Goal: Task Accomplishment & Management: Manage account settings

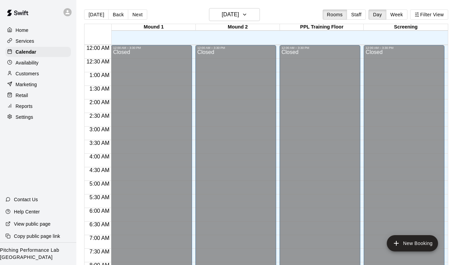
scroll to position [361, 0]
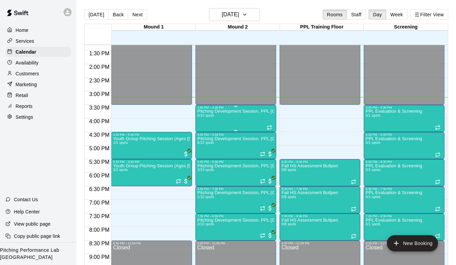
click at [224, 111] on p "Pitching Development Session, PPL [GEOGRAPHIC_DATA] (Ages [DEMOGRAPHIC_DATA]+)" at bounding box center [236, 111] width 77 height 0
click at [205, 120] on icon "edit" at bounding box center [204, 119] width 8 height 8
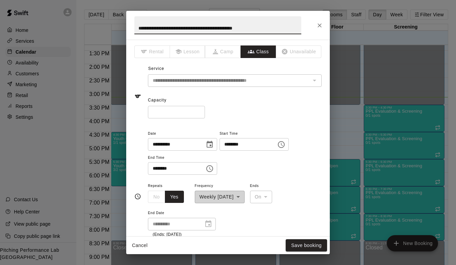
click at [135, 247] on button "Cancel" at bounding box center [140, 245] width 22 height 13
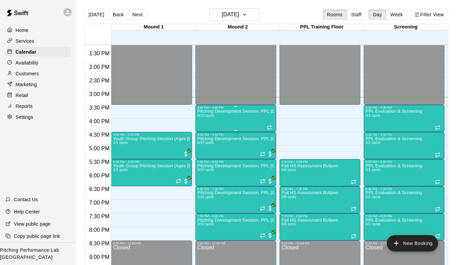
click at [230, 117] on div "Pitching Development Session, PPL Louisville (Ages [DEMOGRAPHIC_DATA]+) 0/10 sp…" at bounding box center [236, 241] width 77 height 265
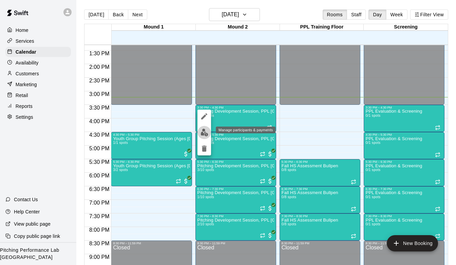
click at [203, 132] on img "edit" at bounding box center [205, 133] width 8 height 8
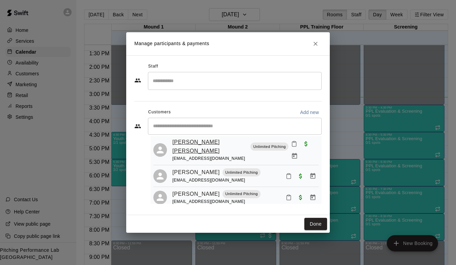
scroll to position [0, 0]
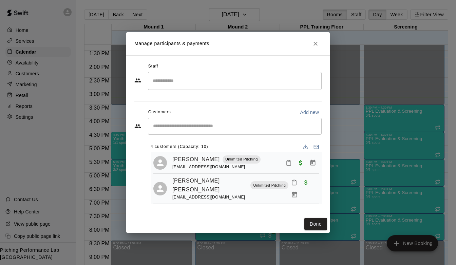
click at [198, 123] on input "Start typing to search customers..." at bounding box center [235, 126] width 168 height 7
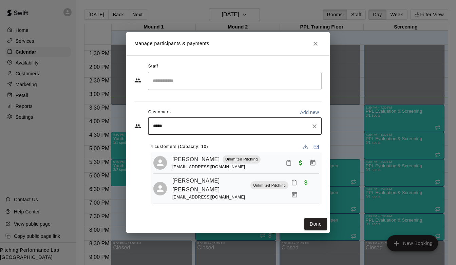
type input "******"
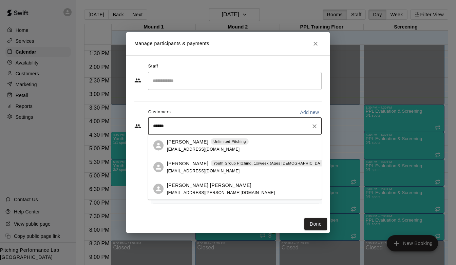
click at [185, 146] on div "[PERSON_NAME] Unlimited Pitching [EMAIL_ADDRESS][DOMAIN_NAME]" at bounding box center [208, 145] width 82 height 15
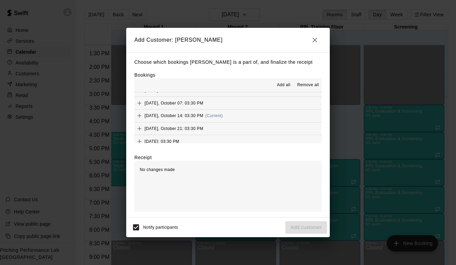
scroll to position [94, 0]
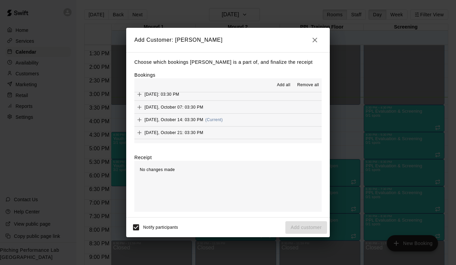
click at [232, 123] on button "[DATE], October 14: 03:30 PM (Current)" at bounding box center [227, 120] width 187 height 13
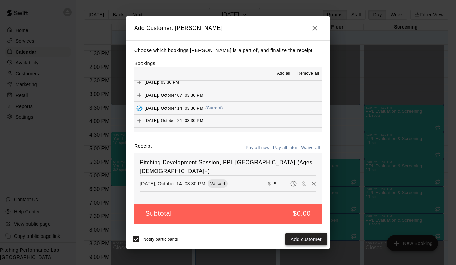
click at [306, 238] on button "Add customer" at bounding box center [306, 239] width 42 height 13
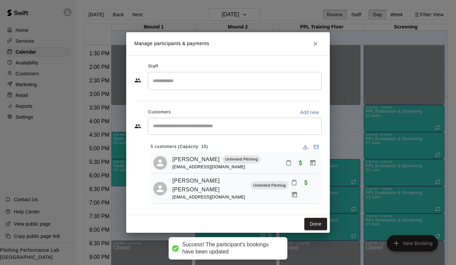
click at [236, 131] on div "​" at bounding box center [235, 126] width 174 height 17
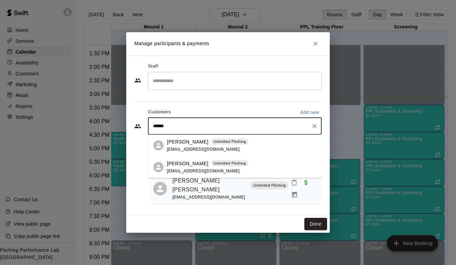
type input "*******"
click at [213, 142] on p "Unlimited Pitching" at bounding box center [229, 142] width 33 height 6
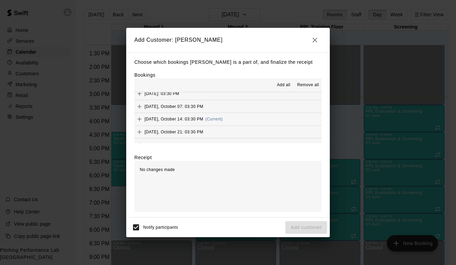
scroll to position [95, 0]
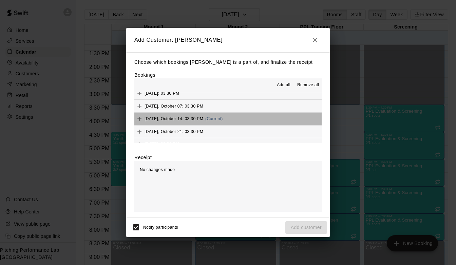
click at [230, 123] on button "[DATE], October 14: 03:30 PM (Current)" at bounding box center [227, 119] width 187 height 13
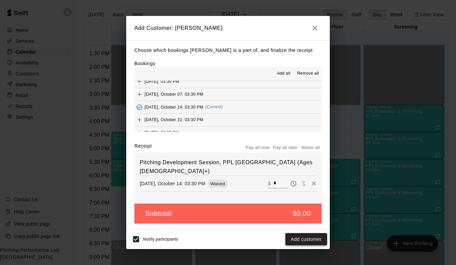
click at [302, 239] on button "Add customer" at bounding box center [306, 239] width 42 height 13
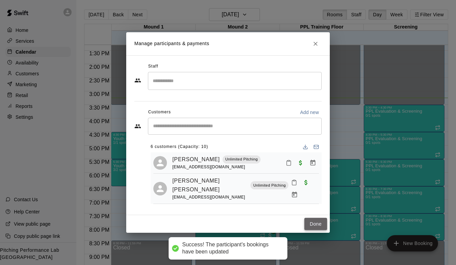
click at [317, 218] on button "Done" at bounding box center [315, 224] width 23 height 13
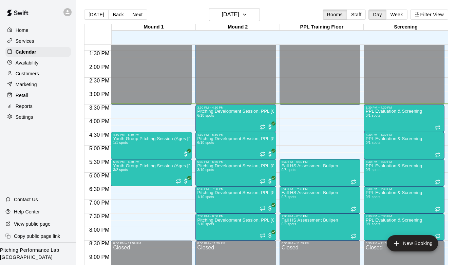
click at [36, 73] on p "Customers" at bounding box center [27, 73] width 23 height 7
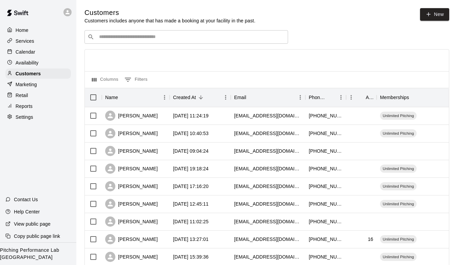
click at [134, 37] on input "Search customers by name or email" at bounding box center [191, 37] width 188 height 7
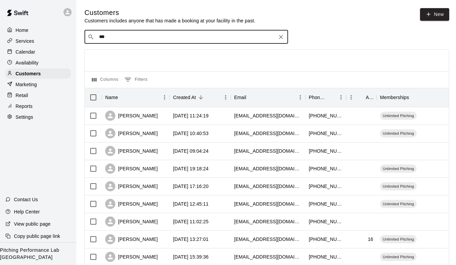
type input "****"
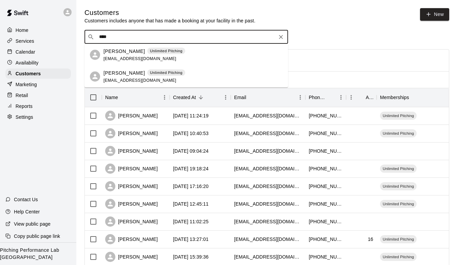
click at [118, 57] on span "[EMAIL_ADDRESS][DOMAIN_NAME]" at bounding box center [140, 58] width 73 height 5
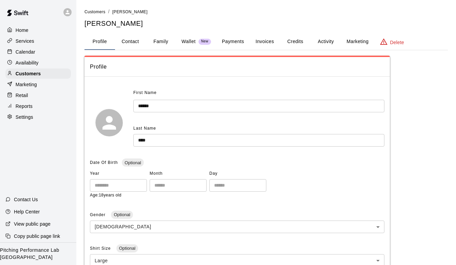
click at [129, 40] on button "Contact" at bounding box center [130, 42] width 31 height 16
select select "**"
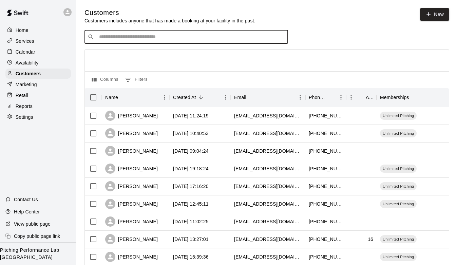
click at [160, 35] on input "Search customers by name or email" at bounding box center [191, 37] width 188 height 7
type input "******"
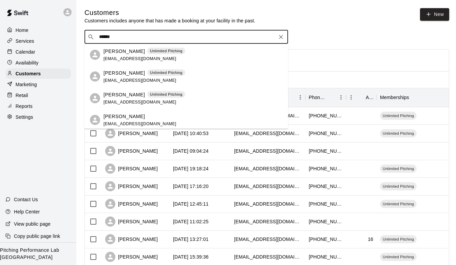
click at [152, 84] on div "[PERSON_NAME] Unlimited Pitching [EMAIL_ADDRESS][DOMAIN_NAME]" at bounding box center [187, 77] width 204 height 22
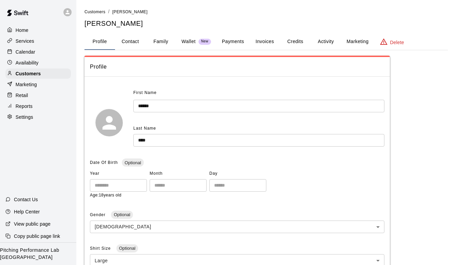
click at [140, 45] on button "Contact" at bounding box center [130, 42] width 31 height 16
select select "**"
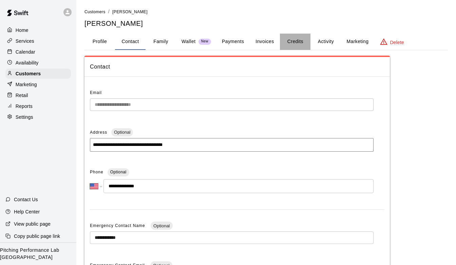
click at [295, 44] on button "Credits" at bounding box center [295, 42] width 31 height 16
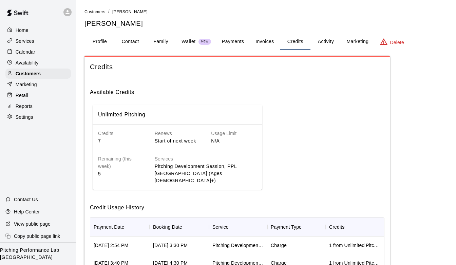
click at [330, 42] on button "Activity" at bounding box center [326, 42] width 31 height 16
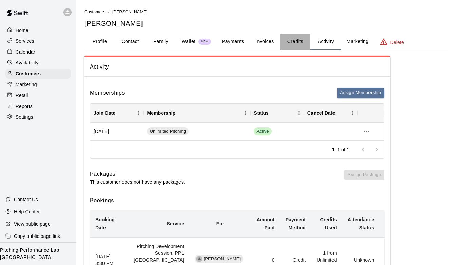
click at [292, 39] on button "Credits" at bounding box center [295, 42] width 31 height 16
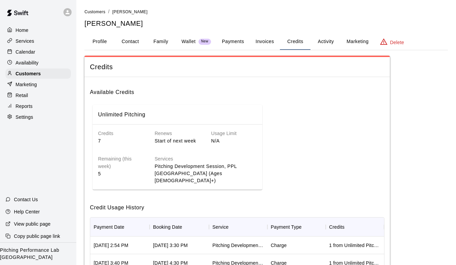
click at [262, 40] on button "Invoices" at bounding box center [264, 42] width 31 height 16
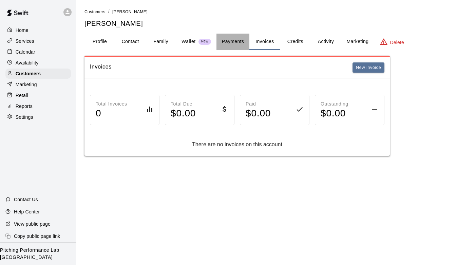
click at [231, 39] on button "Payments" at bounding box center [233, 42] width 33 height 16
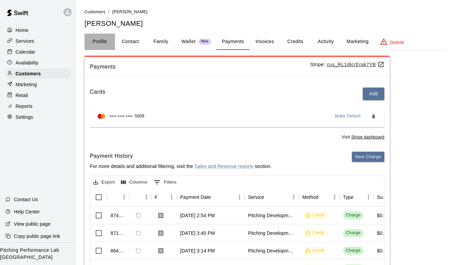
click at [107, 38] on button "Profile" at bounding box center [100, 42] width 31 height 16
